Goal: Navigation & Orientation: Find specific page/section

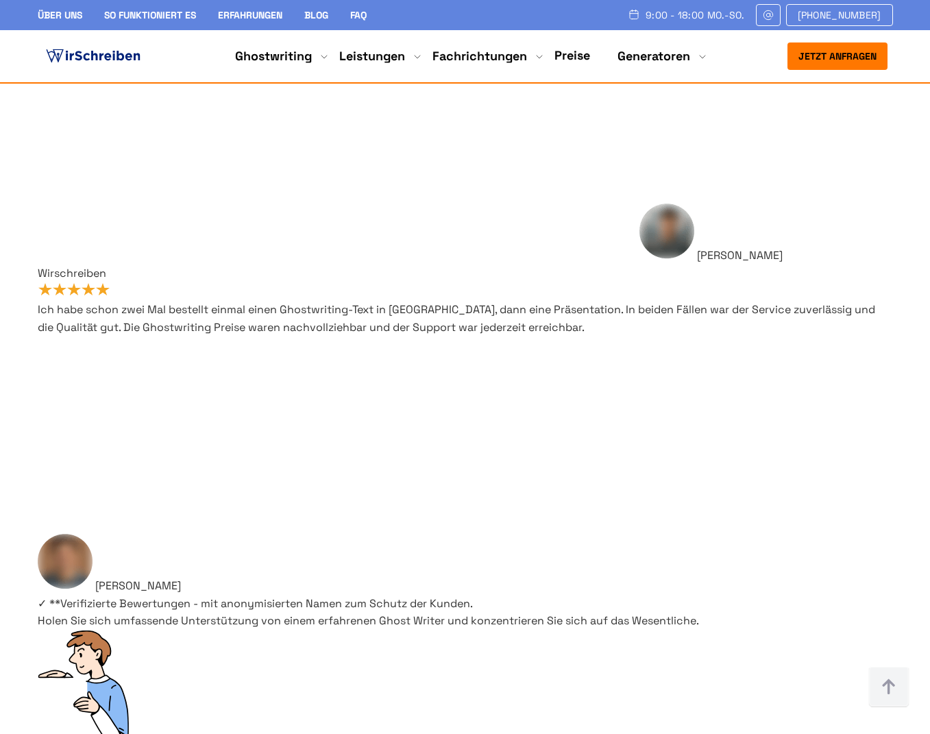
scroll to position [9847, 0]
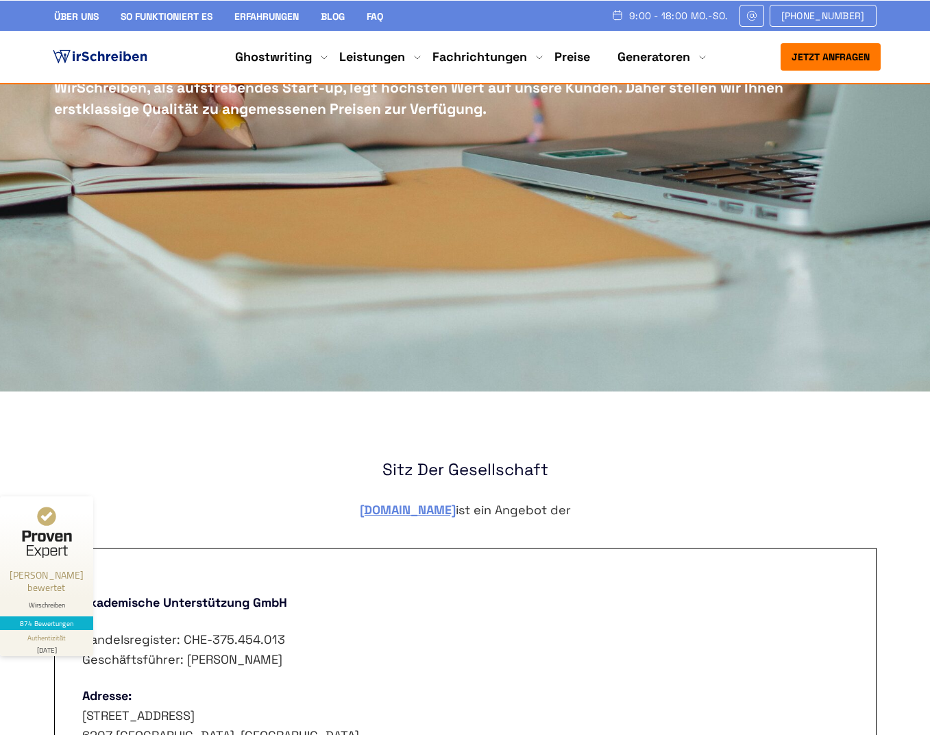
scroll to position [343, 0]
